Goal: Task Accomplishment & Management: Use online tool/utility

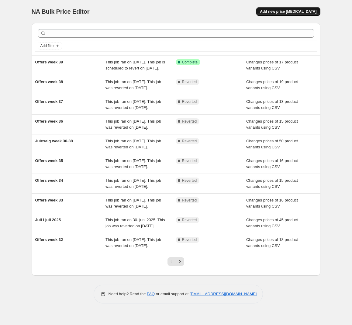
click at [291, 11] on span "Add new price [MEDICAL_DATA]" at bounding box center [288, 11] width 56 height 5
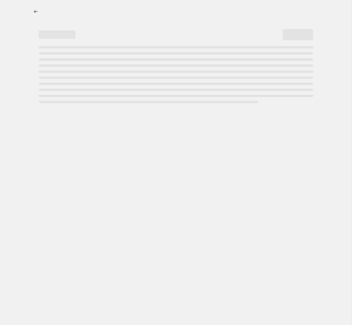
select select "percentage"
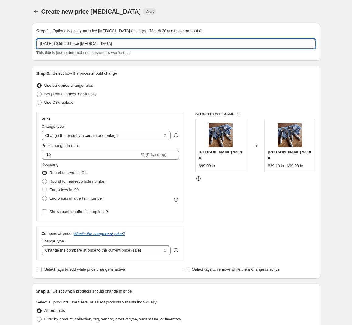
click at [123, 44] on input "29. sep. 2025, 10:59:46 Price change job" at bounding box center [175, 44] width 279 height 10
drag, startPoint x: 120, startPoint y: 43, endPoint x: -8, endPoint y: 30, distance: 128.8
click at [36, 39] on input "29. sep. 2025, 10:59:46 Price change job" at bounding box center [175, 44] width 279 height 10
type input "Offers week 40"
click at [39, 102] on span at bounding box center [39, 102] width 5 height 5
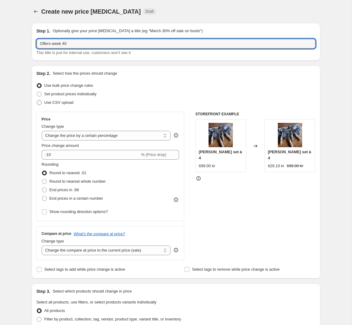
click at [37, 100] on input "Use CSV upload" at bounding box center [37, 100] width 0 height 0
radio input "true"
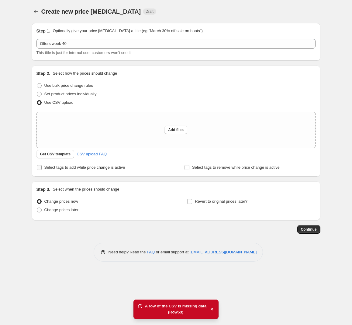
click at [39, 168] on input "Select tags to add while price change is active" at bounding box center [39, 167] width 5 height 5
checkbox input "true"
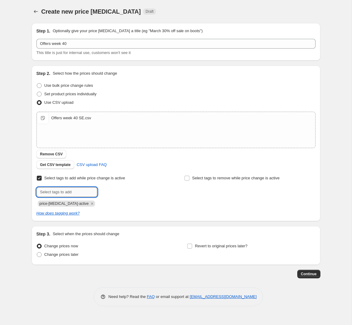
click at [72, 192] on input "text" at bounding box center [66, 192] width 61 height 10
type input "v"
type input "campaign_weekly"
click at [122, 190] on span "campaign_wee..." at bounding box center [124, 191] width 29 height 4
click at [41, 256] on span at bounding box center [39, 254] width 5 height 5
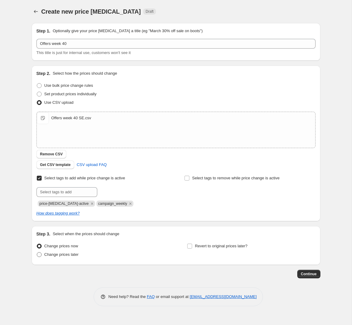
click at [37, 253] on input "Change prices later" at bounding box center [37, 252] width 0 height 0
radio input "true"
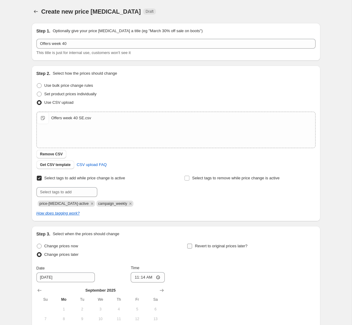
click at [191, 247] on input "Revert to original prices later?" at bounding box center [189, 246] width 5 height 5
checkbox input "true"
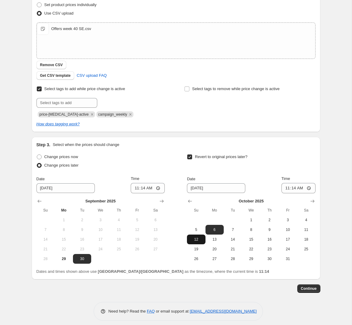
scroll to position [93, 0]
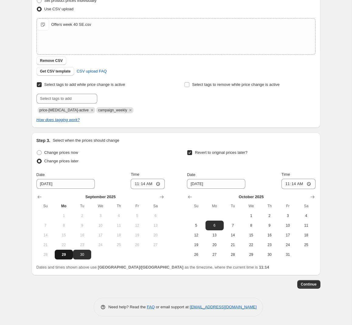
click at [64, 255] on span "29" at bounding box center [63, 254] width 13 height 5
type input "9/29/2025"
click at [153, 185] on input "11:14" at bounding box center [148, 184] width 34 height 10
type input "15:00"
click at [304, 185] on input "11:14" at bounding box center [298, 184] width 34 height 10
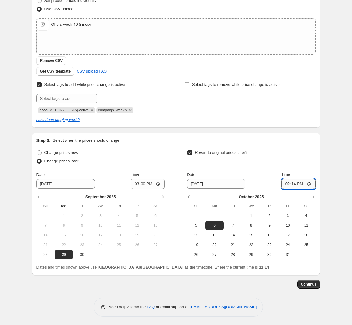
type input "14:55"
click at [310, 285] on span "Continue" at bounding box center [309, 284] width 16 height 5
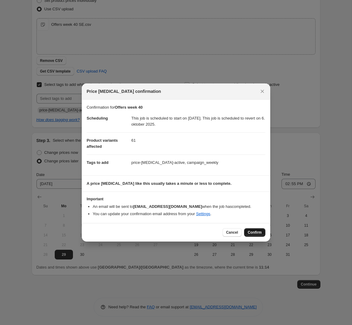
click at [252, 231] on span "Confirm" at bounding box center [254, 232] width 14 height 5
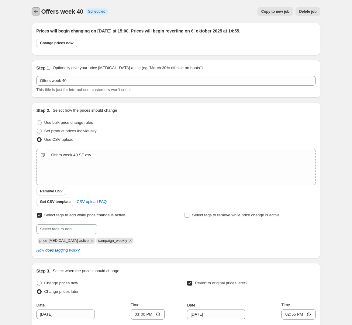
click at [36, 11] on icon "Price change jobs" at bounding box center [36, 11] width 6 height 6
